Goal: Transaction & Acquisition: Purchase product/service

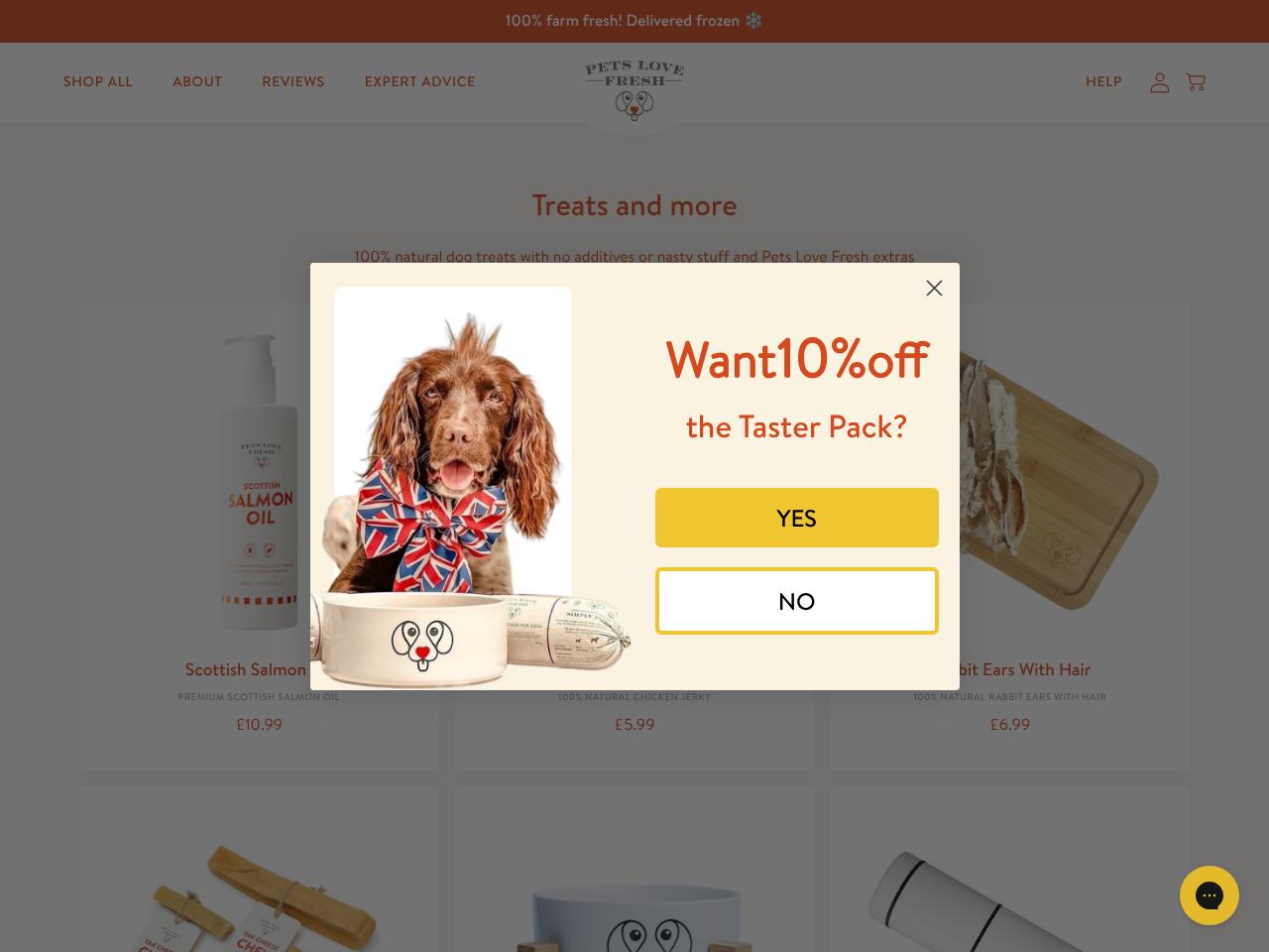
click at [635, 476] on div "Want 10% off the Taster Pack? YES NO" at bounding box center [790, 476] width 311 height 388
click at [935, 287] on icon "Close dialog" at bounding box center [935, 287] width 14 height 14
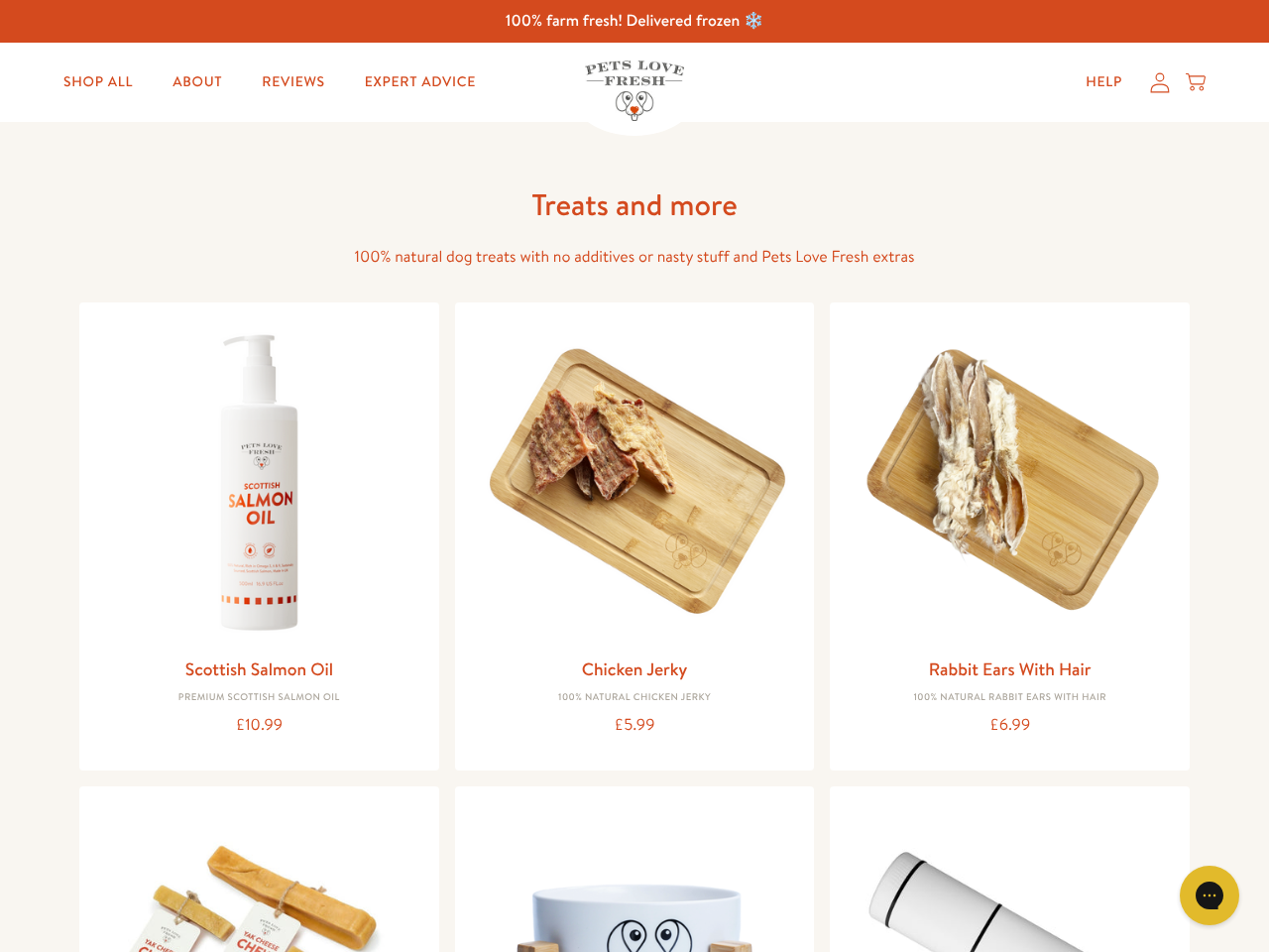
click at [797, 517] on div "YES" at bounding box center [797, 554] width 296 height 99
click at [797, 601] on div "Chicken Jerky 100% Natural Chicken Jerky £5.99" at bounding box center [635, 535] width 360 height 467
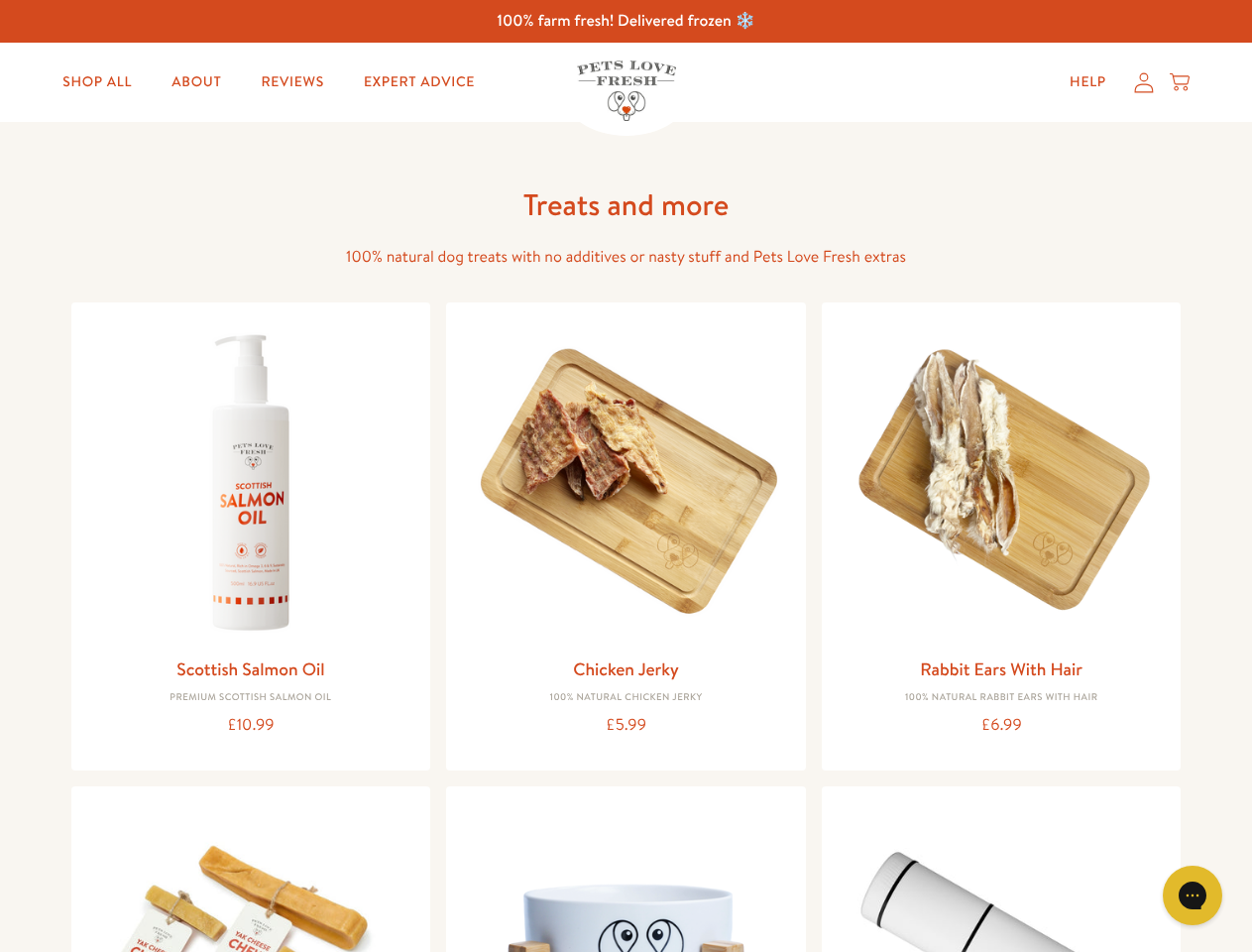
click at [1210, 895] on div "Gorgias live chat" at bounding box center [1193, 895] width 40 height 40
